Goal: Task Accomplishment & Management: Complete application form

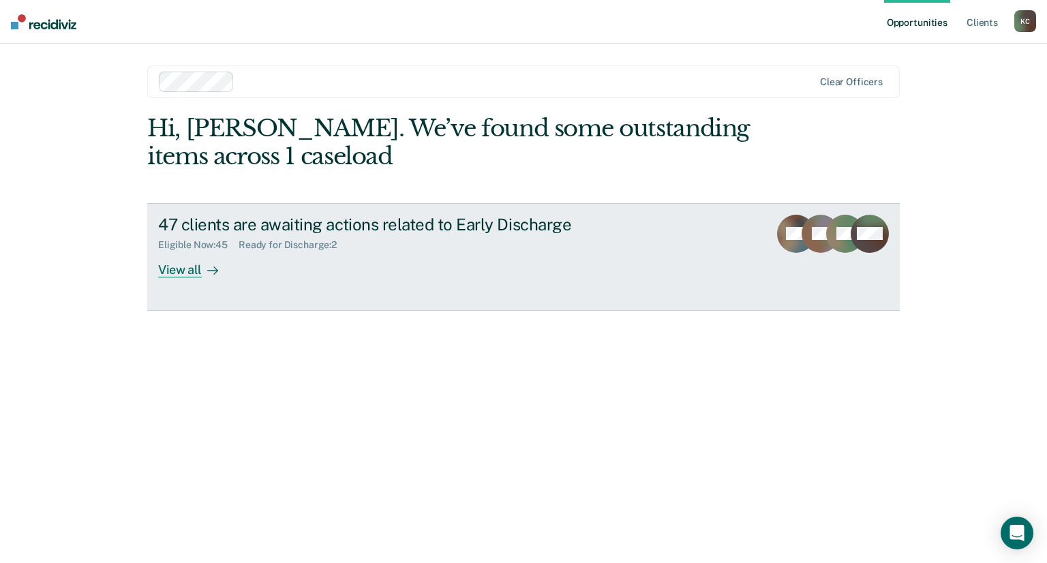
click at [177, 270] on div "View all" at bounding box center [196, 264] width 76 height 27
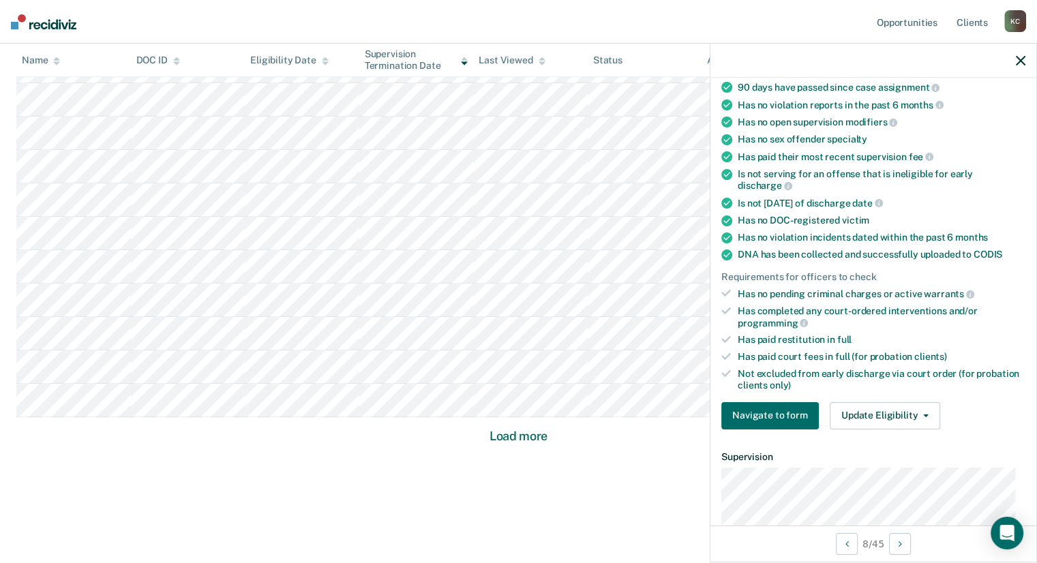
scroll to position [136, 0]
click at [881, 408] on button "Update Eligibility" at bounding box center [885, 415] width 110 height 27
click at [897, 333] on div "Has paid restitution in full" at bounding box center [882, 339] width 288 height 12
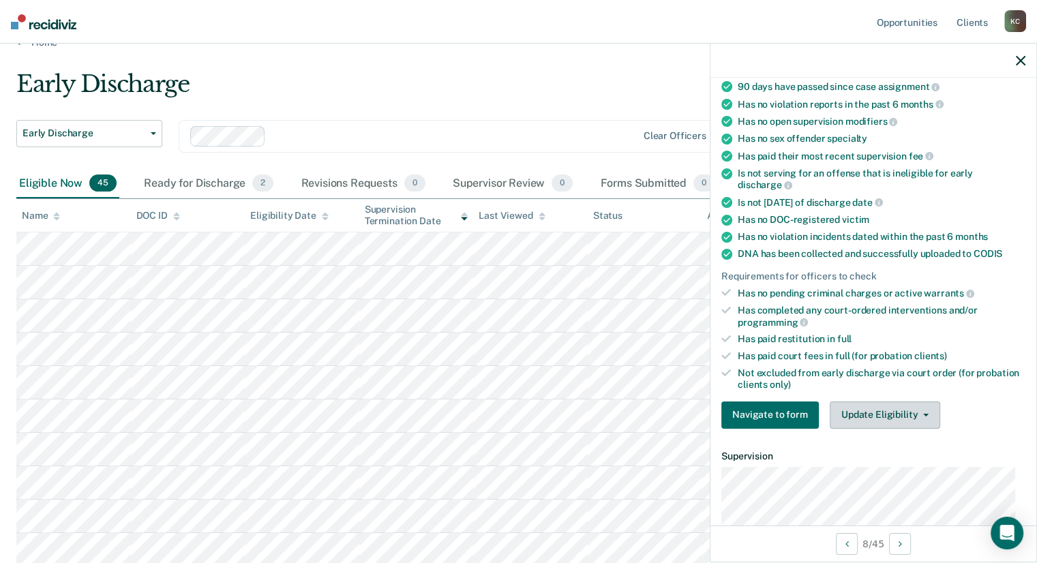
scroll to position [23, 0]
click at [877, 410] on button "Update Eligibility" at bounding box center [885, 415] width 110 height 27
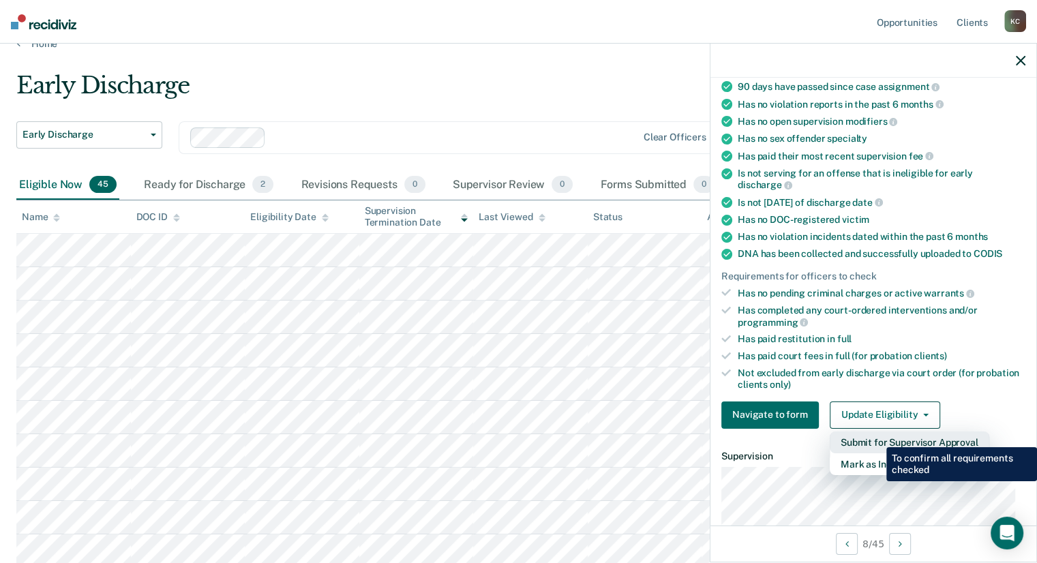
click at [876, 437] on button "Submit for Supervisor Approval" at bounding box center [910, 443] width 160 height 22
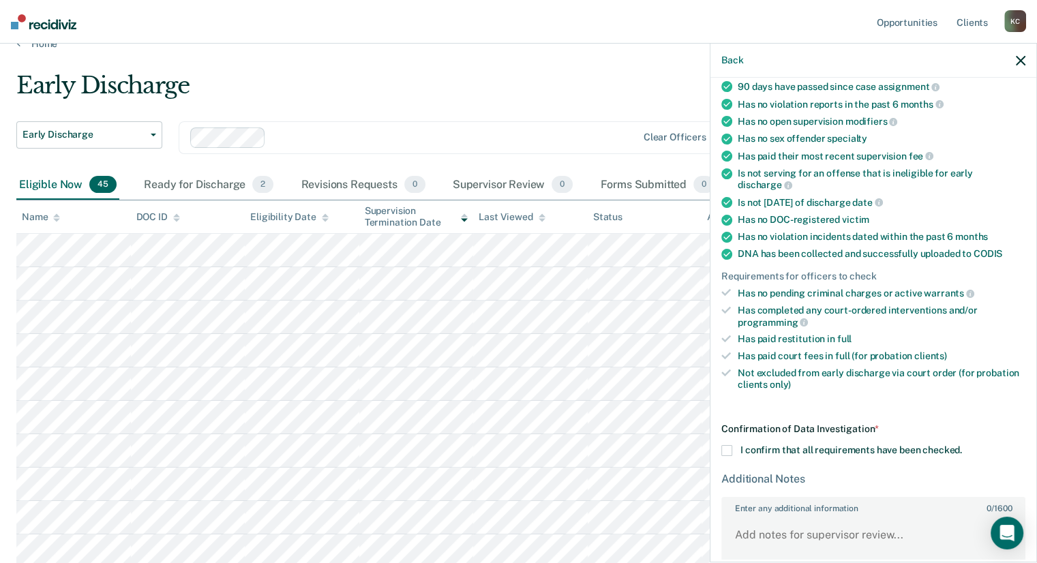
click at [723, 445] on span at bounding box center [726, 450] width 11 height 11
click at [962, 445] on input "I confirm that all requirements have been checked." at bounding box center [962, 445] width 0 height 0
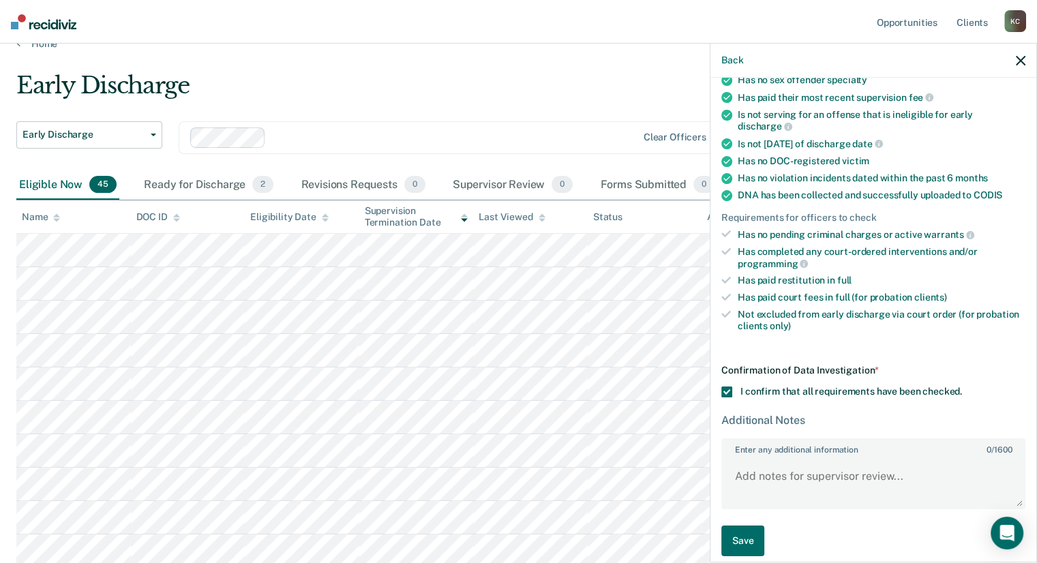
scroll to position [201, 0]
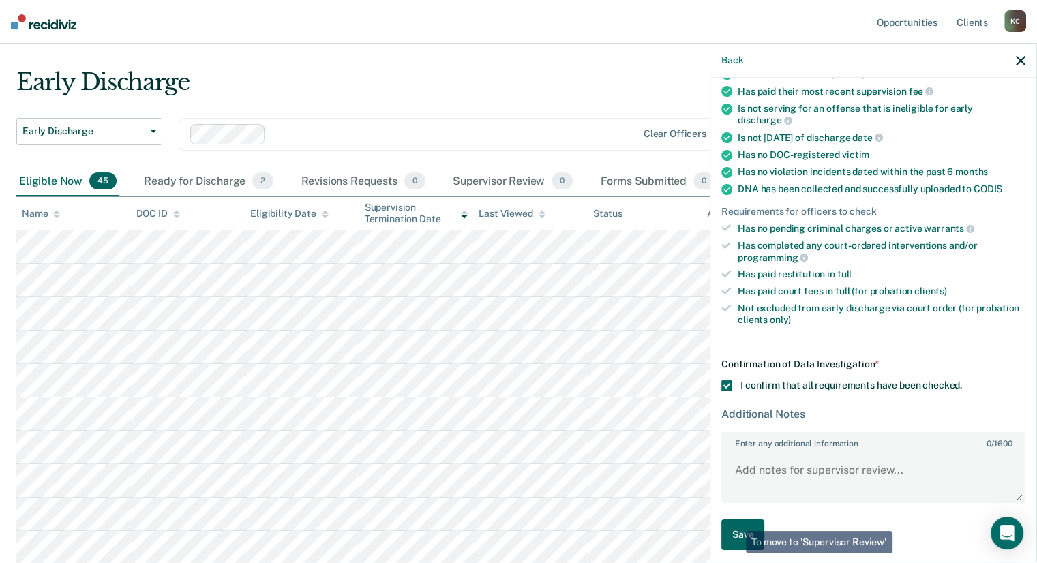
click at [735, 521] on button "Save" at bounding box center [742, 535] width 43 height 31
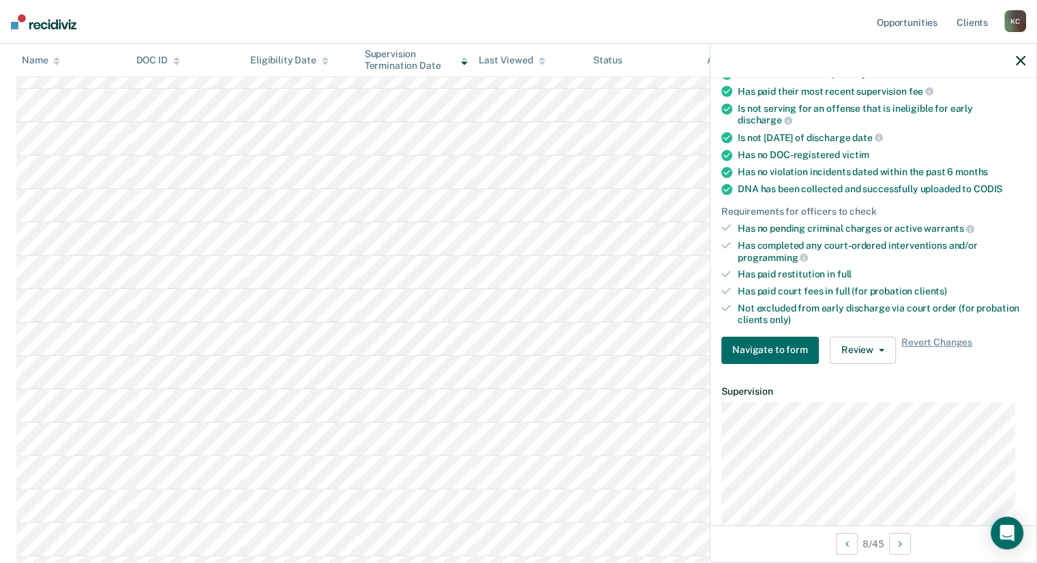
scroll to position [202, 0]
click at [901, 344] on button "Update Eligibility" at bounding box center [885, 350] width 110 height 27
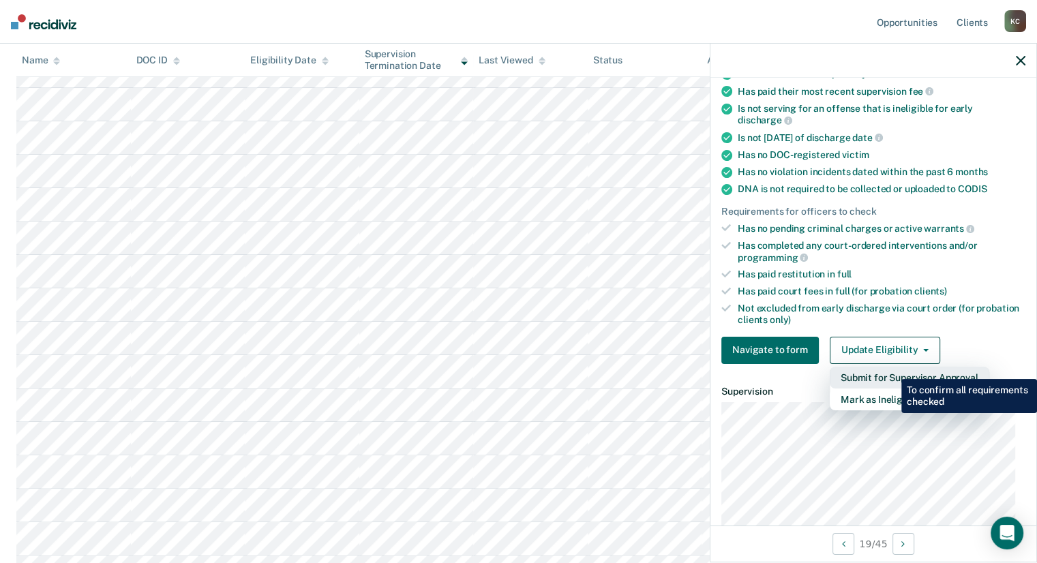
click at [891, 369] on button "Submit for Supervisor Approval" at bounding box center [910, 378] width 160 height 22
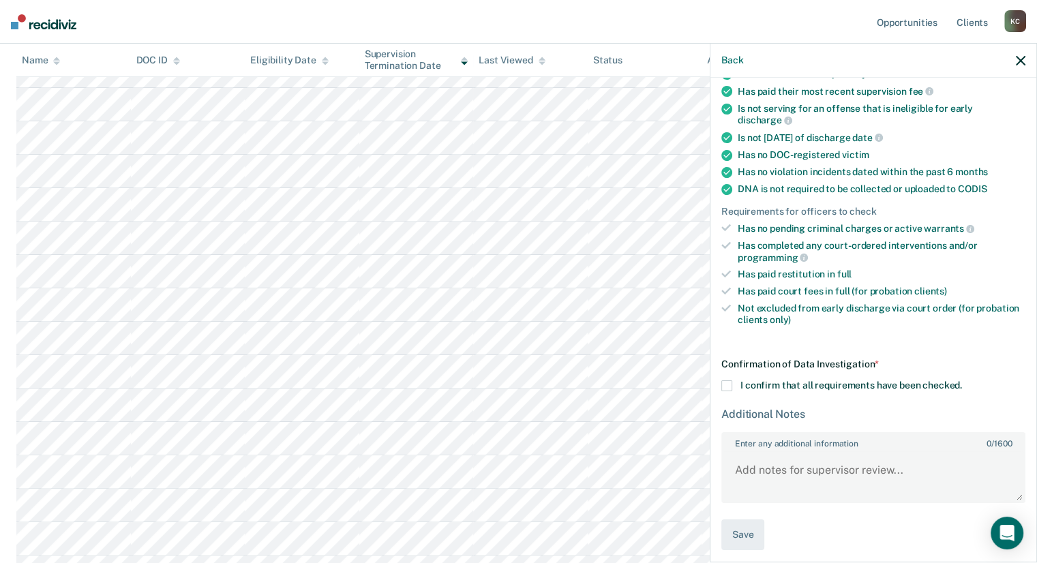
click at [726, 380] on span at bounding box center [726, 385] width 11 height 11
click at [962, 380] on input "I confirm that all requirements have been checked." at bounding box center [962, 380] width 0 height 0
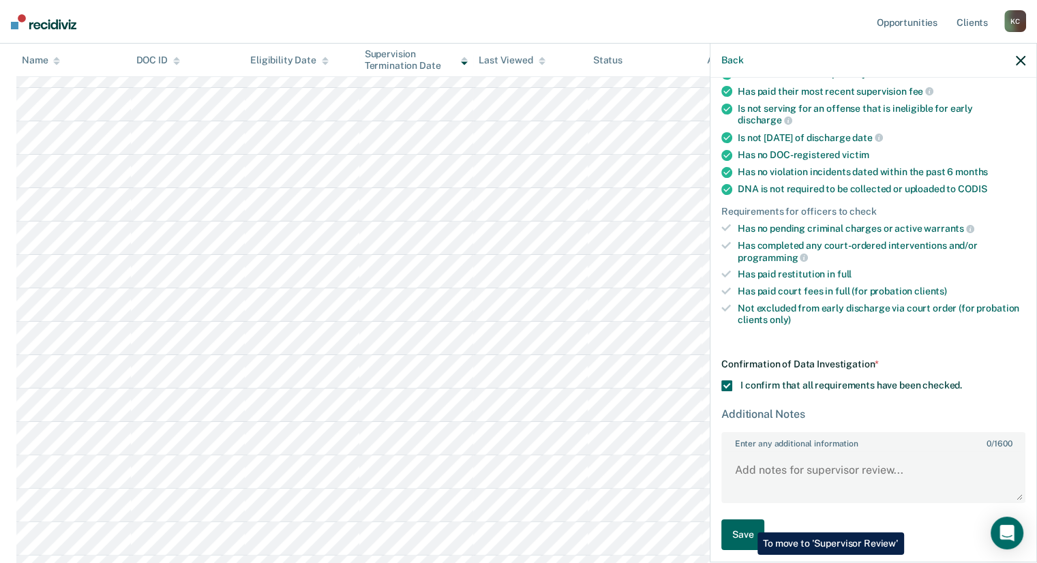
click at [747, 522] on button "Save" at bounding box center [742, 535] width 43 height 31
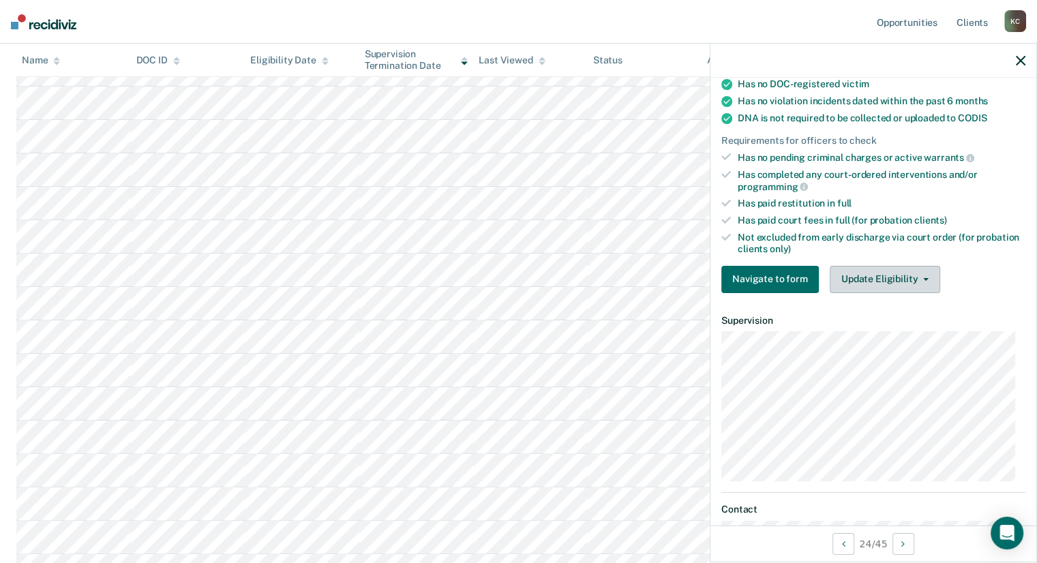
scroll to position [273, 0]
click at [868, 271] on button "Update Eligibility" at bounding box center [885, 278] width 110 height 27
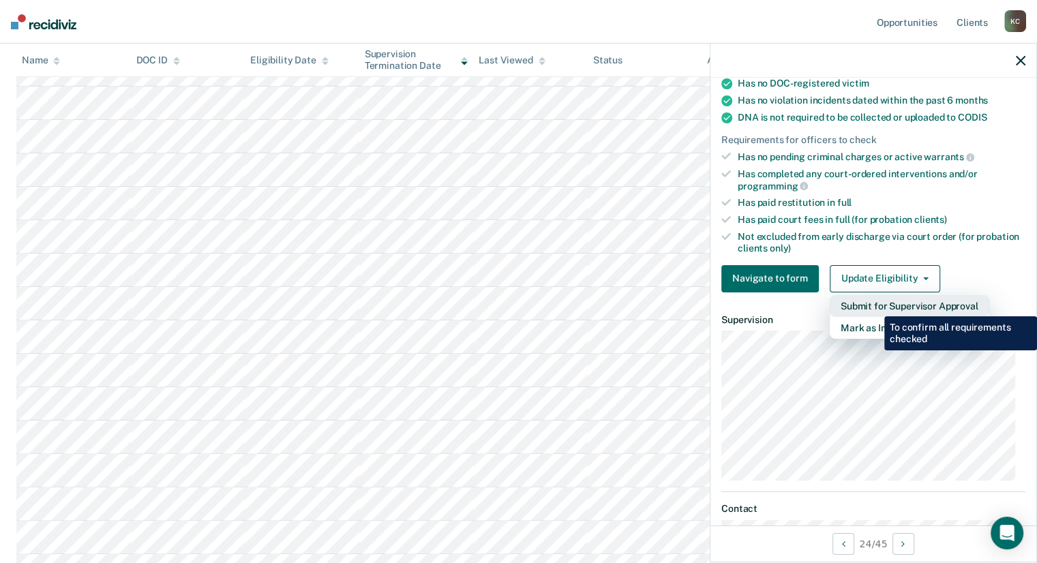
click at [874, 306] on button "Submit for Supervisor Approval" at bounding box center [910, 306] width 160 height 22
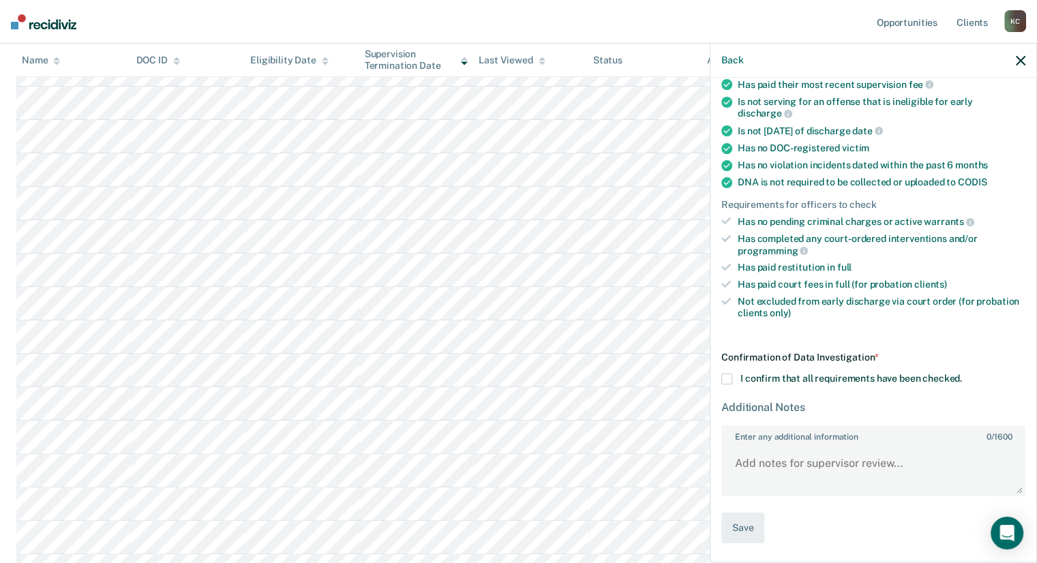
scroll to position [202, 0]
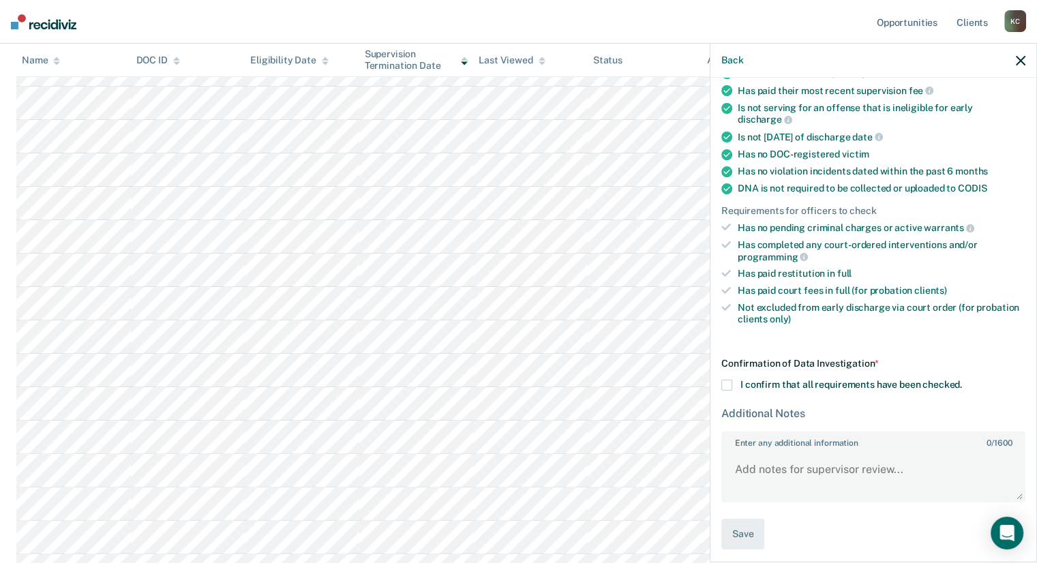
click at [728, 380] on span at bounding box center [726, 385] width 11 height 11
click at [962, 380] on input "I confirm that all requirements have been checked." at bounding box center [962, 380] width 0 height 0
click at [741, 527] on button "Save" at bounding box center [742, 534] width 43 height 31
